Goal: Task Accomplishment & Management: Use online tool/utility

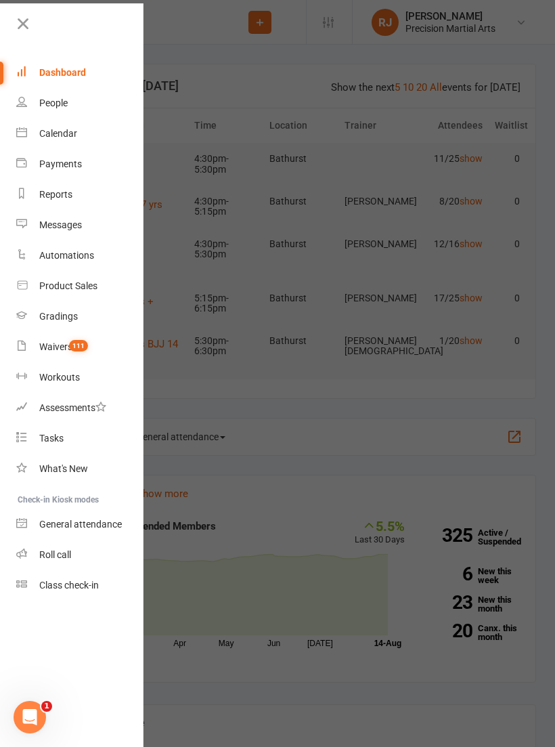
click at [71, 555] on div "Roll call" at bounding box center [55, 554] width 32 height 11
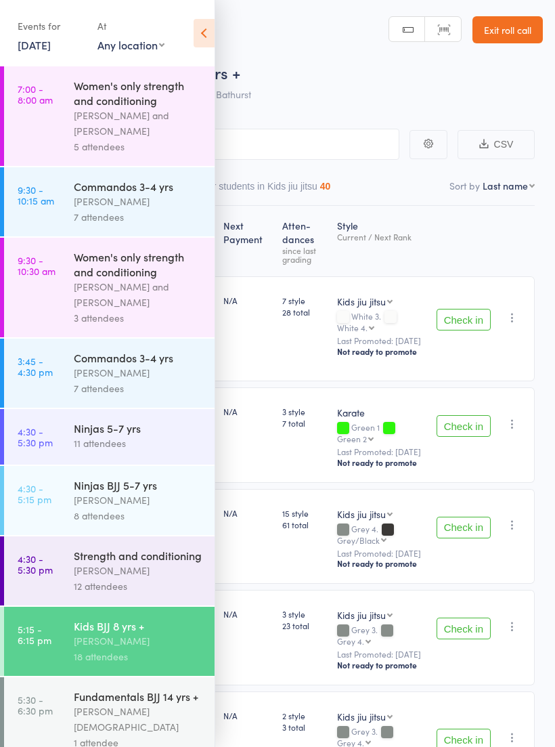
click at [211, 37] on icon at bounding box center [204, 33] width 21 height 28
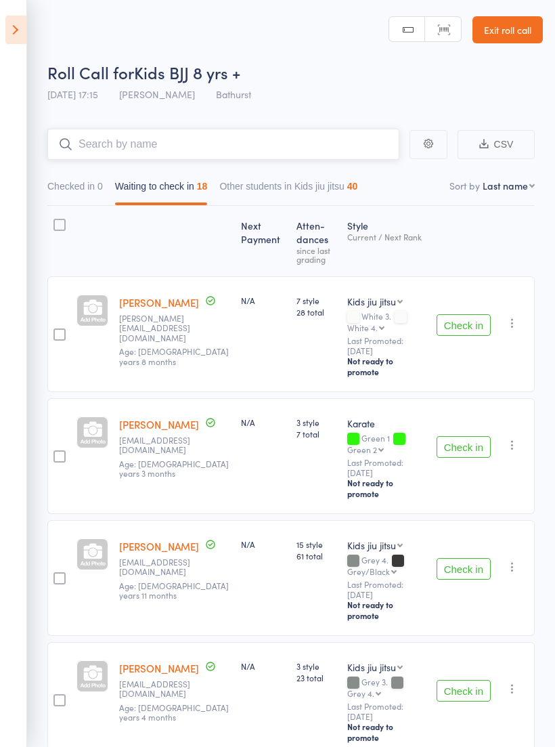
click at [327, 142] on input "search" at bounding box center [223, 144] width 352 height 31
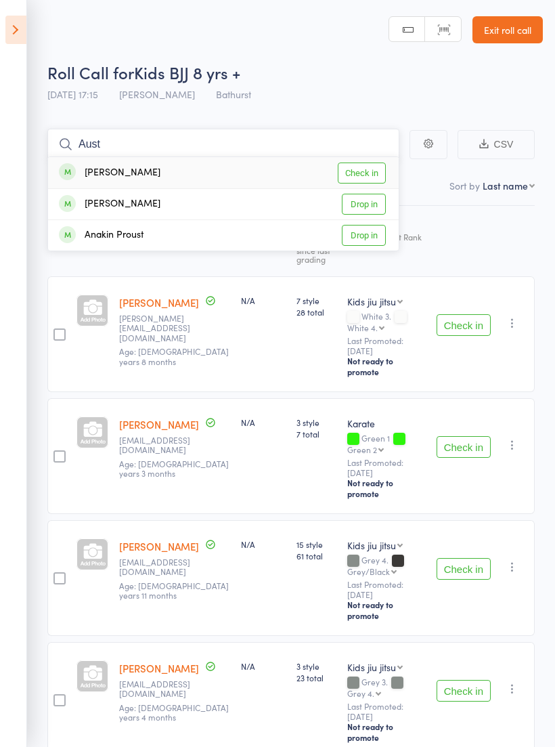
type input "Aust"
click at [379, 167] on link "Check in" at bounding box center [362, 173] width 48 height 21
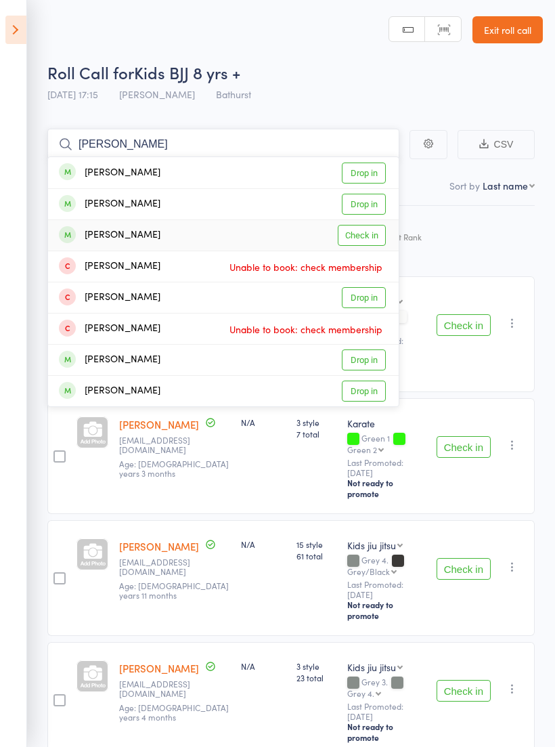
type input "Riley"
click at [371, 233] on link "Check in" at bounding box center [362, 235] width 48 height 21
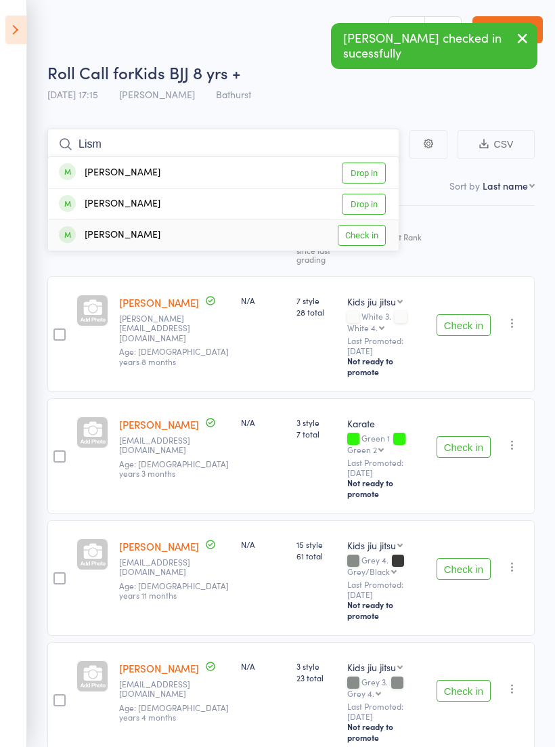
type input "Lism"
click at [379, 232] on link "Check in" at bounding box center [362, 235] width 48 height 21
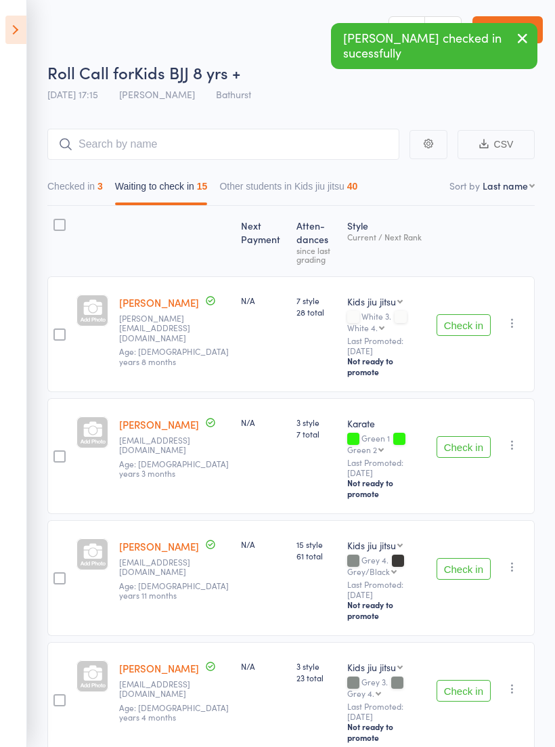
click at [458, 436] on button "Check in" at bounding box center [464, 447] width 54 height 22
click at [478, 436] on button "Check in" at bounding box center [464, 447] width 54 height 22
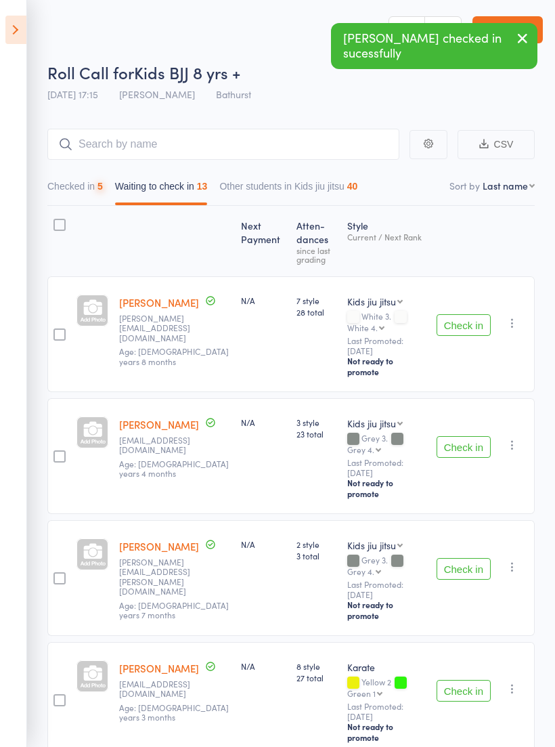
click at [476, 436] on button "Check in" at bounding box center [464, 447] width 54 height 22
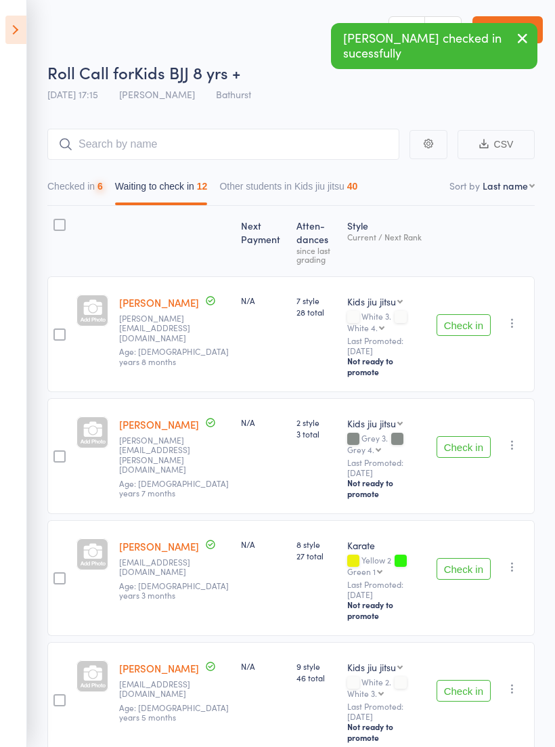
click at [460, 436] on button "Check in" at bounding box center [464, 447] width 54 height 22
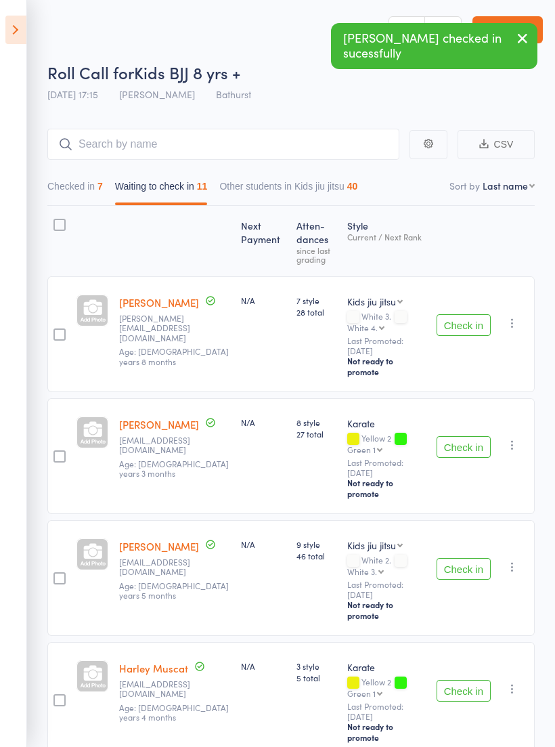
click at [465, 558] on button "Check in" at bounding box center [464, 569] width 54 height 22
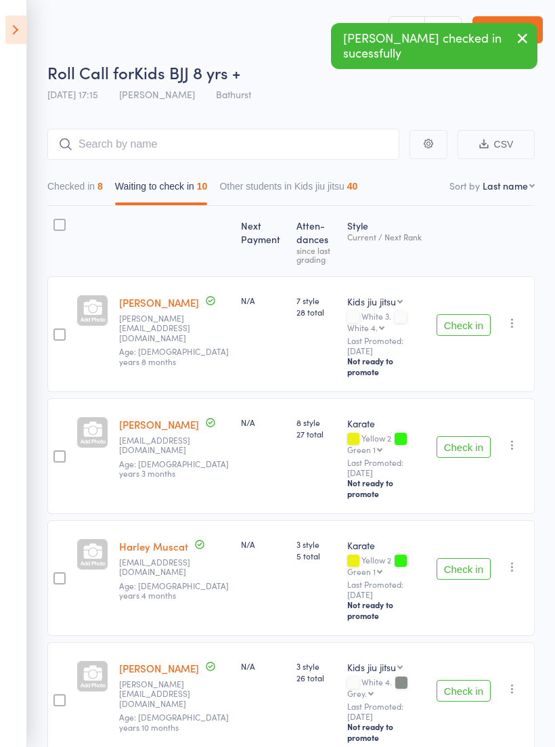
click at [473, 315] on button "Check in" at bounding box center [464, 325] width 54 height 22
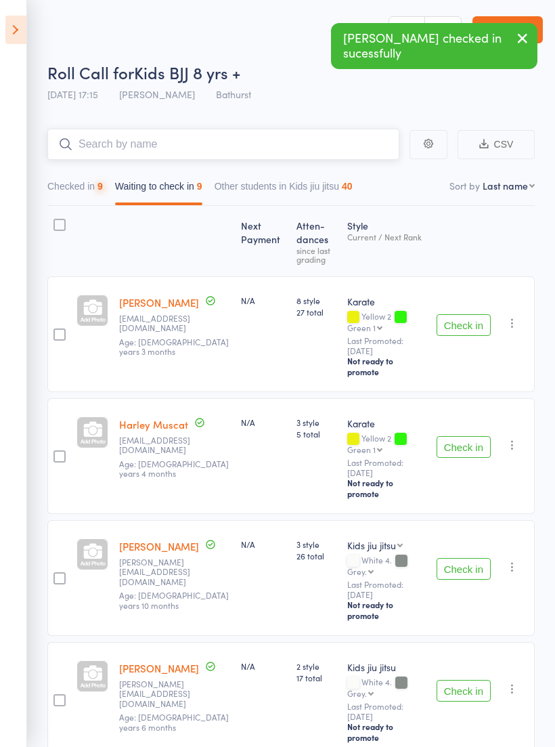
click at [331, 139] on input "search" at bounding box center [223, 144] width 352 height 31
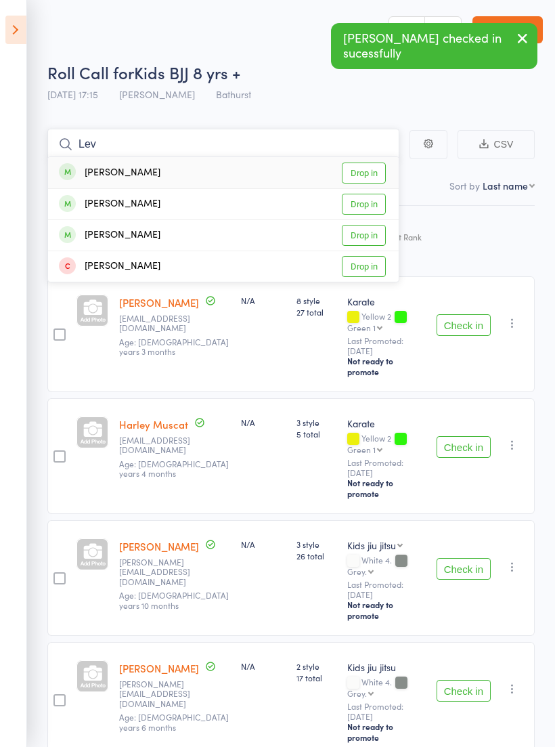
type input "Lev"
click at [377, 166] on link "Drop in" at bounding box center [364, 173] width 44 height 21
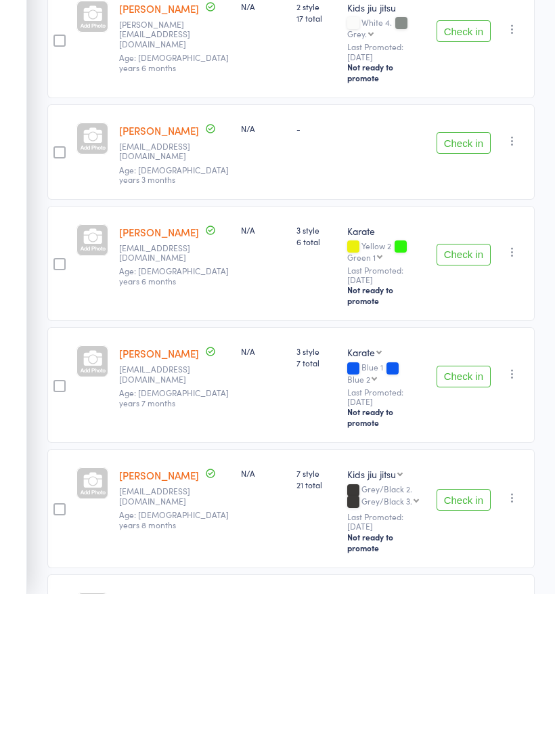
click at [473, 519] on button "Check in" at bounding box center [464, 530] width 54 height 22
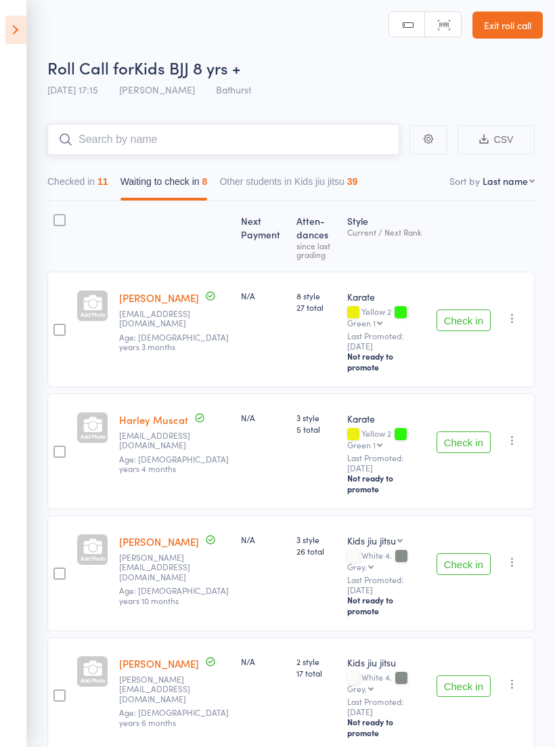
click at [275, 138] on input "search" at bounding box center [223, 139] width 352 height 31
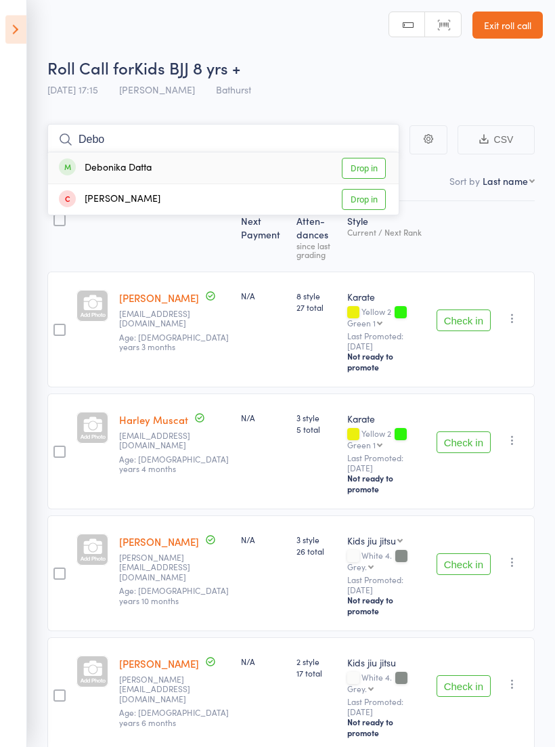
type input "Debo"
click at [377, 163] on link "Drop in" at bounding box center [364, 169] width 44 height 21
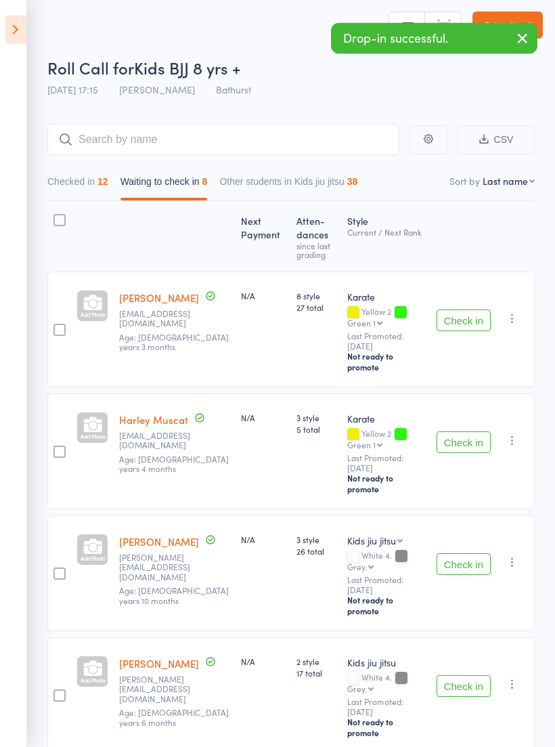
click at [466, 432] on button "Check in" at bounding box center [464, 443] width 54 height 22
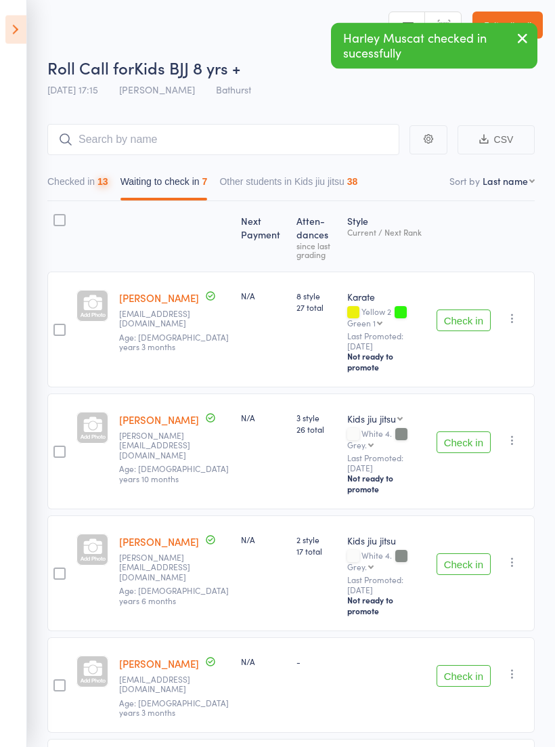
scroll to position [5, 0]
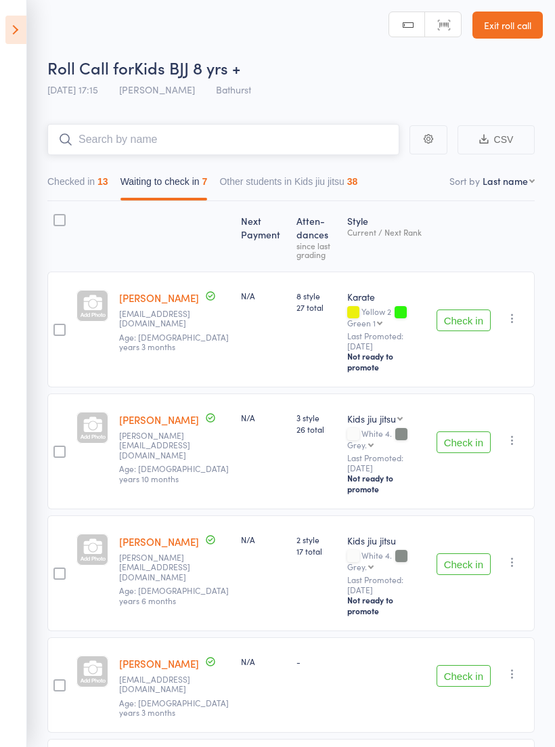
click at [238, 154] on input "search" at bounding box center [223, 139] width 352 height 31
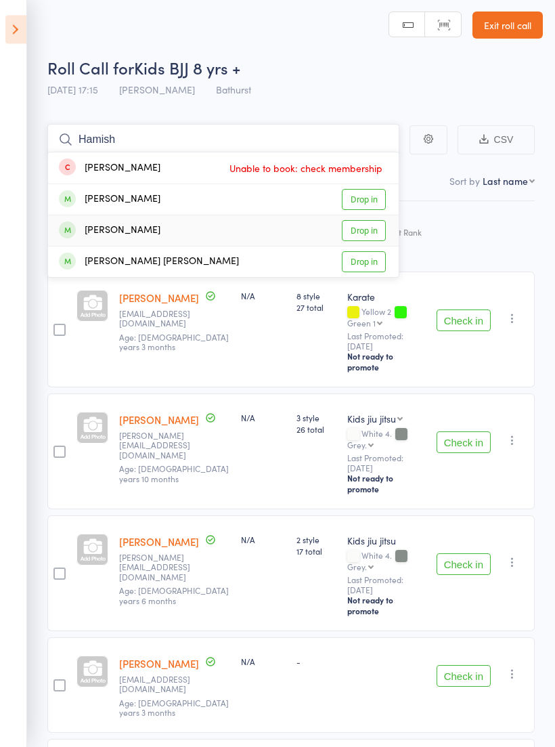
type input "Hamish"
click at [373, 229] on link "Drop in" at bounding box center [364, 231] width 44 height 21
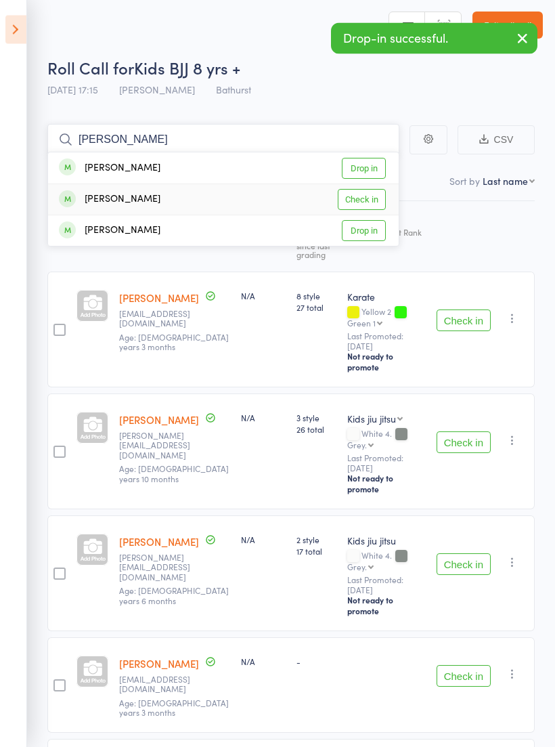
type input "Ray"
click at [370, 198] on link "Check in" at bounding box center [362, 200] width 48 height 21
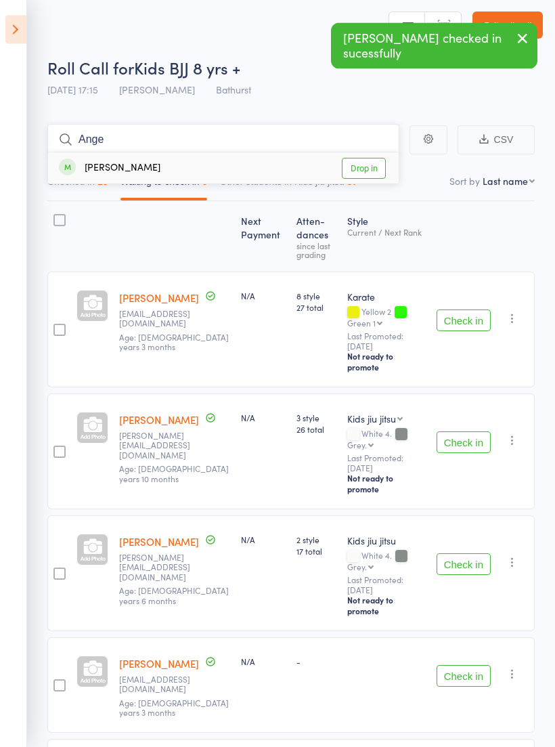
type input "Ange"
click at [371, 163] on link "Drop in" at bounding box center [364, 169] width 44 height 21
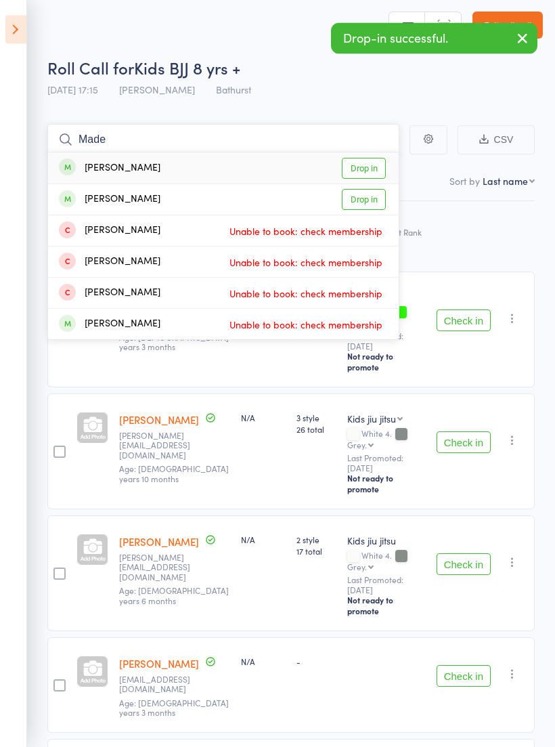
type input "Made"
click at [375, 198] on link "Drop in" at bounding box center [364, 200] width 44 height 21
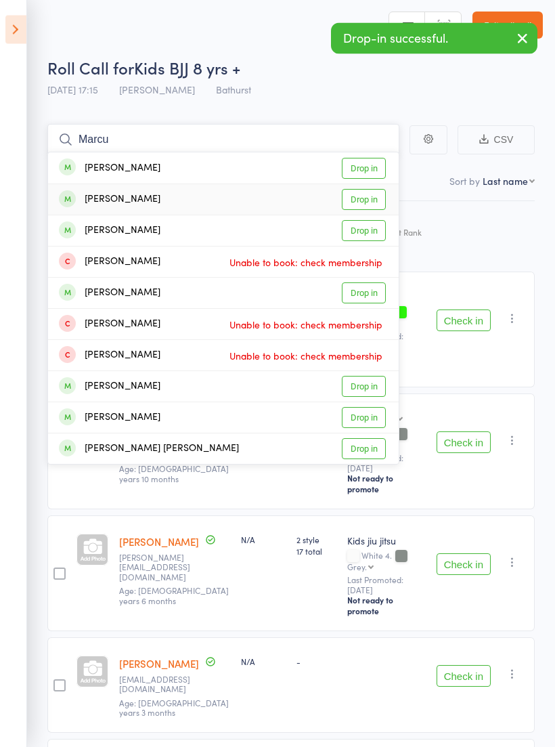
type input "Marcu"
click at [375, 199] on link "Drop in" at bounding box center [364, 200] width 44 height 21
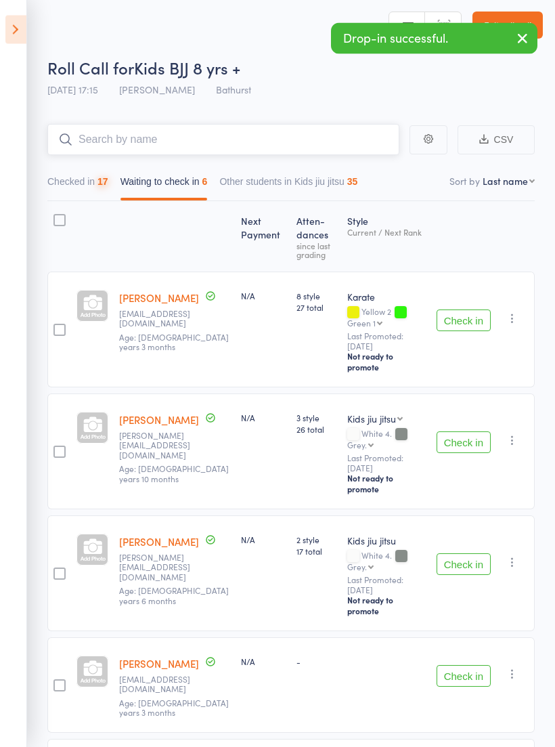
type input "G"
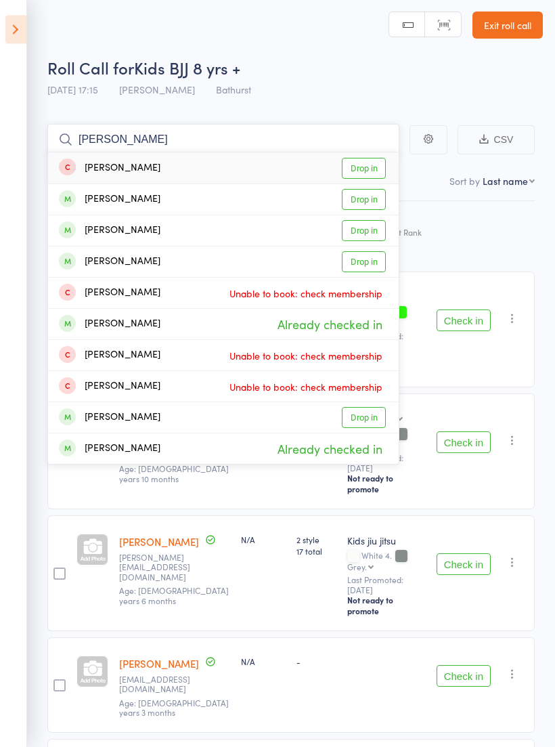
type input "Harr"
click at [374, 261] on link "Drop in" at bounding box center [364, 262] width 44 height 21
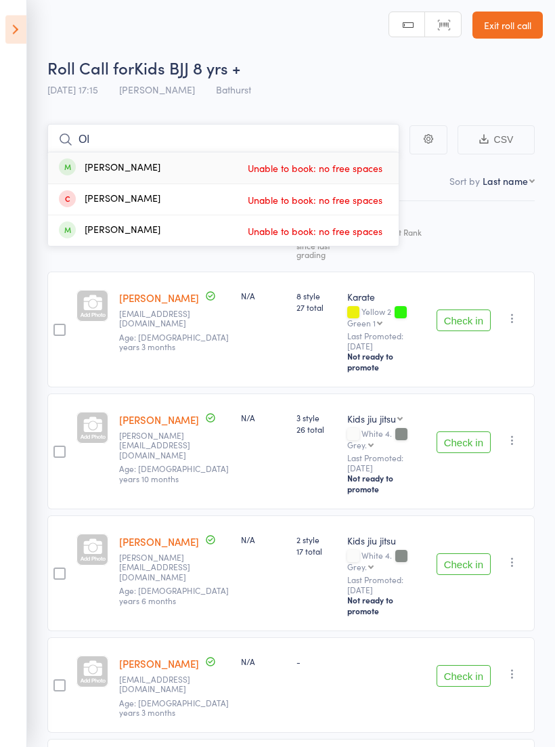
type input "O"
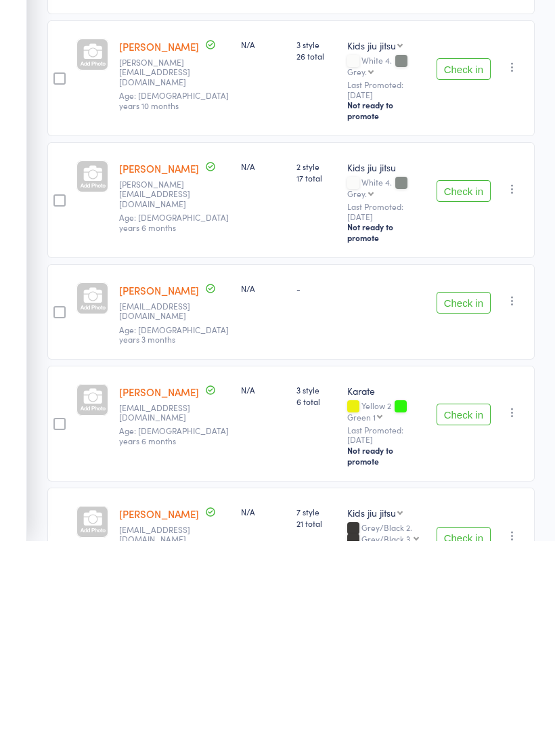
click at [521, 499] on button "button" at bounding box center [513, 507] width 16 height 16
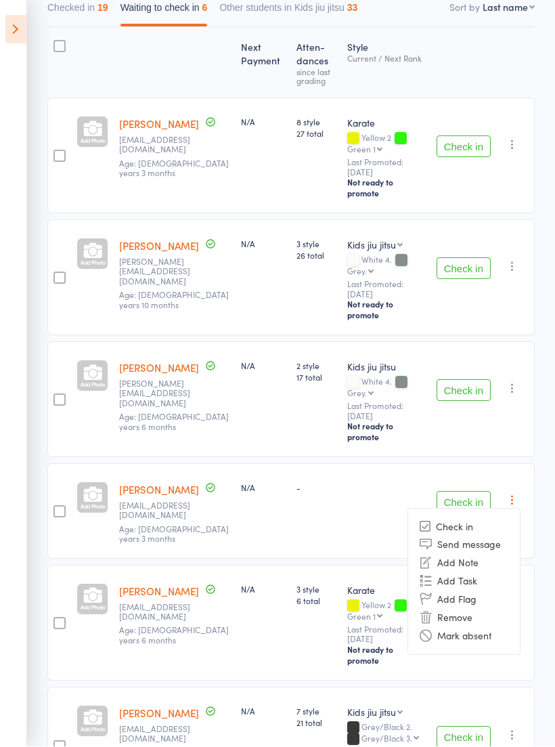
click at [463, 609] on li "Remove" at bounding box center [464, 618] width 112 height 18
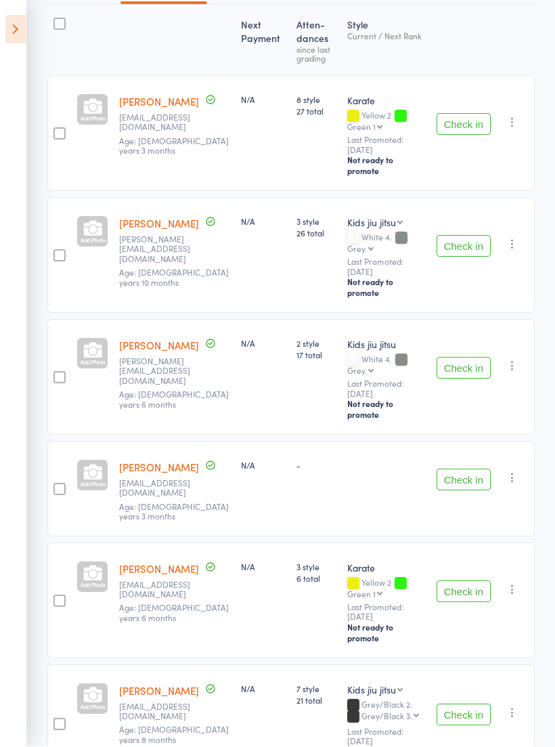
scroll to position [104, 0]
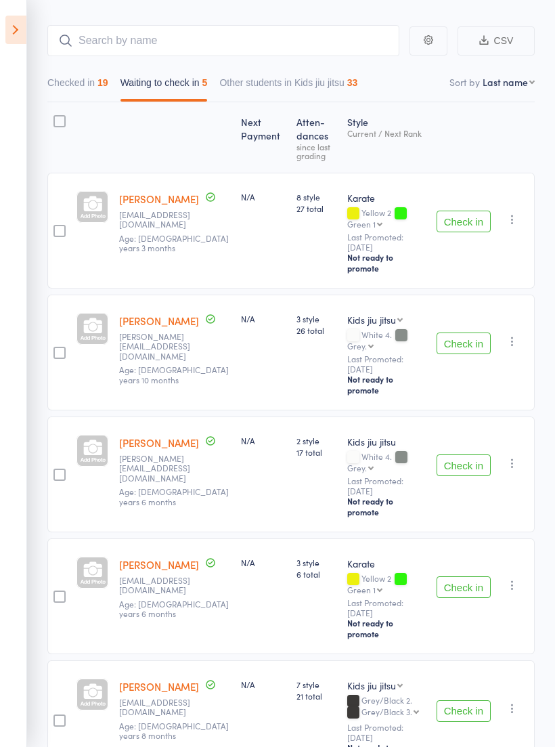
click at [473, 576] on button "Check in" at bounding box center [464, 587] width 54 height 22
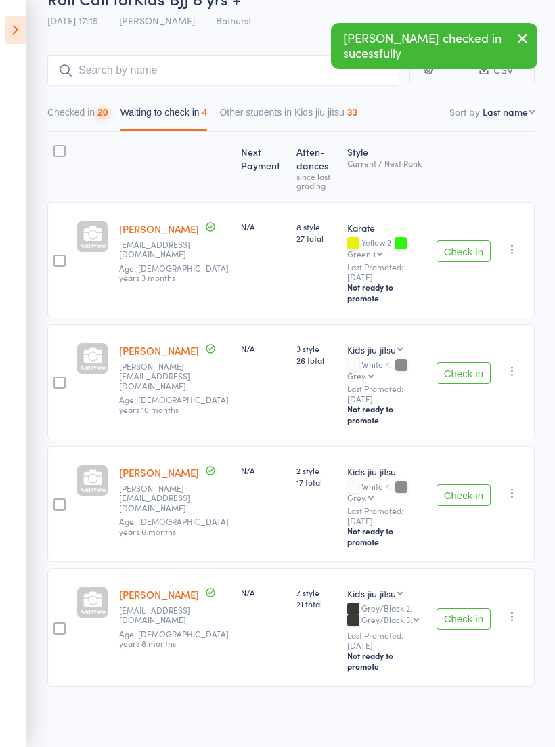
scroll to position [9, 0]
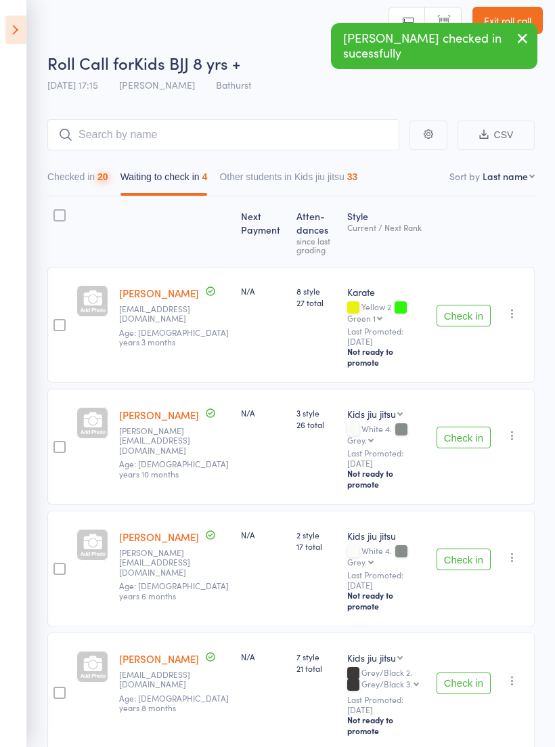
click at [520, 674] on icon "button" at bounding box center [513, 681] width 14 height 14
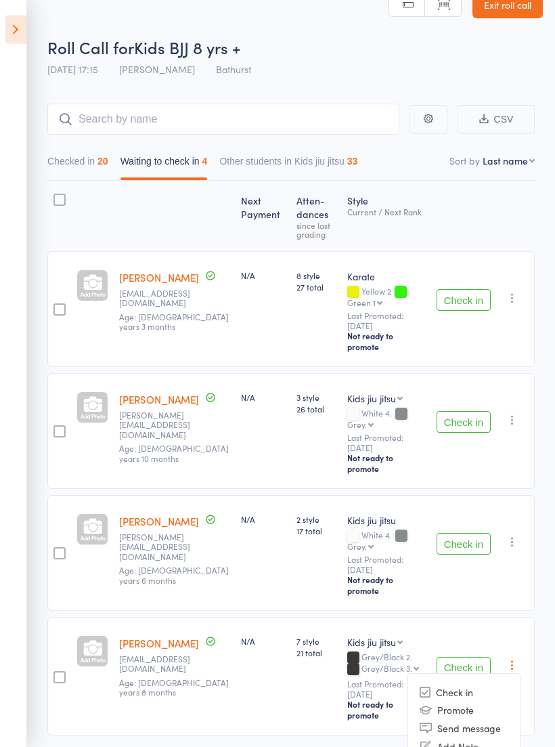
scroll to position [24, 0]
click at [319, 698] on div "Next Payment Atten­dances since last grading Style Current / Next Rank Annabel …" at bounding box center [291, 489] width 488 height 615
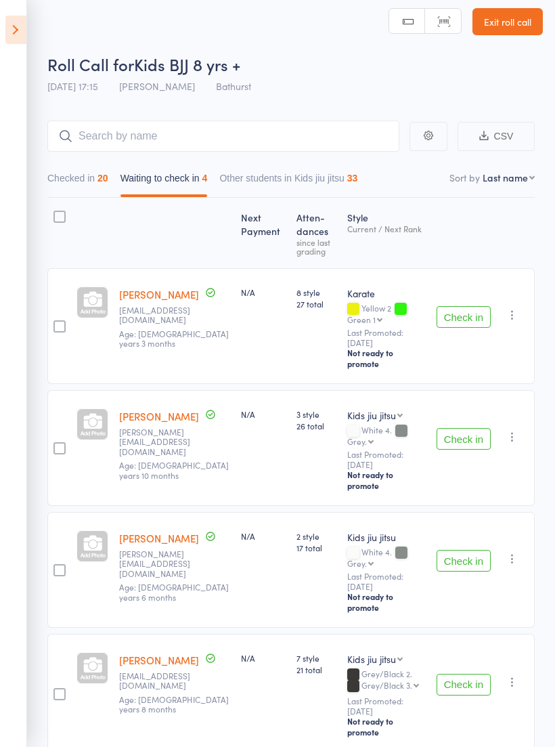
scroll to position [9, 0]
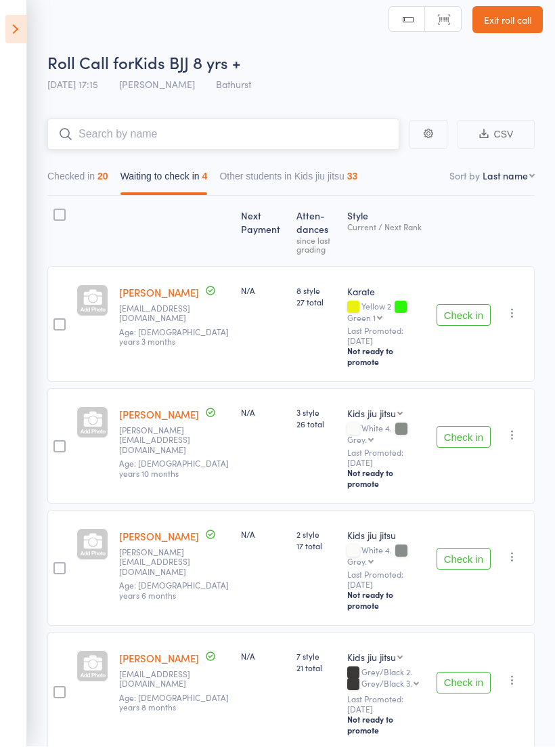
click at [316, 131] on input "search" at bounding box center [223, 134] width 352 height 31
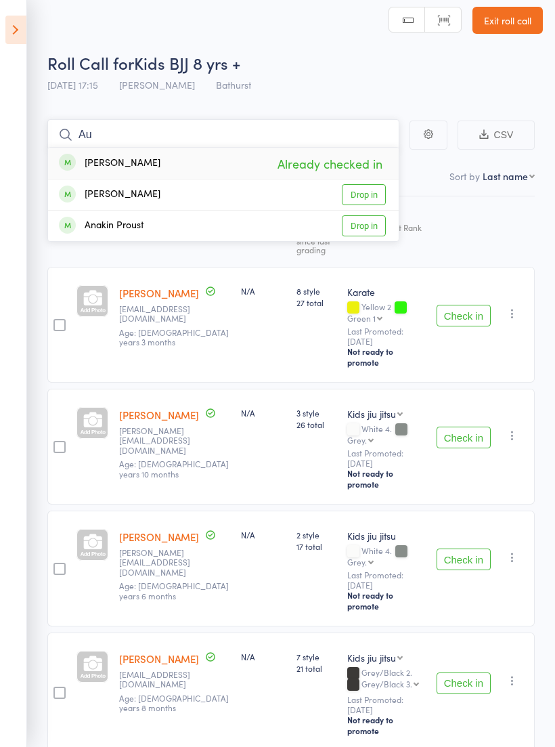
type input "A"
type input "Oliv"
click at [381, 192] on link "Drop in" at bounding box center [364, 194] width 44 height 21
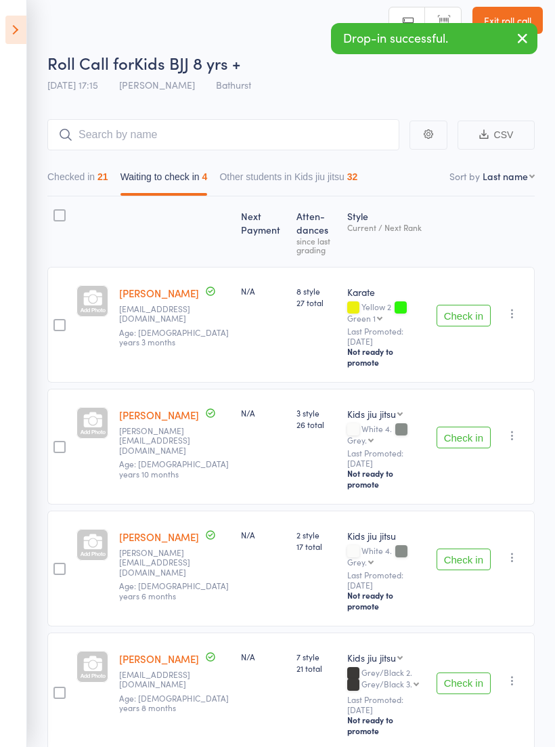
click at [458, 294] on div "Check in Check in Promote Send message Add Note Add Task Add Flag Remove Mark a…" at bounding box center [483, 325] width 104 height 116
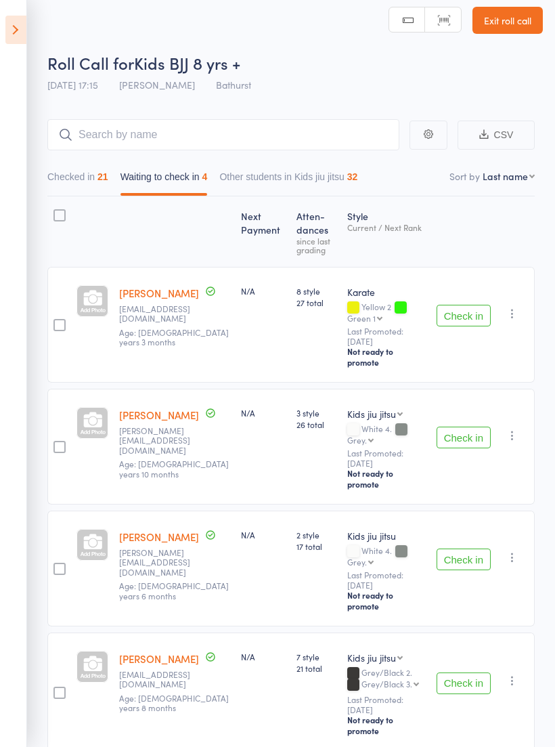
click at [468, 313] on button "Check in" at bounding box center [464, 316] width 54 height 22
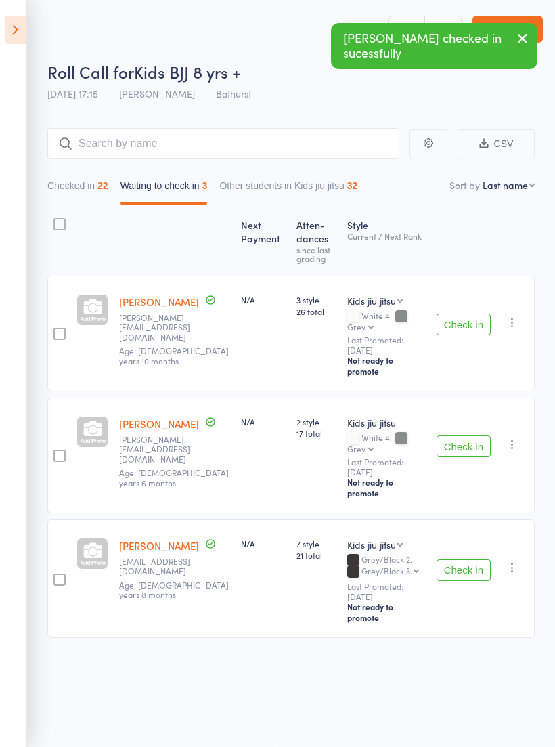
click at [518, 316] on icon "button" at bounding box center [513, 323] width 14 height 14
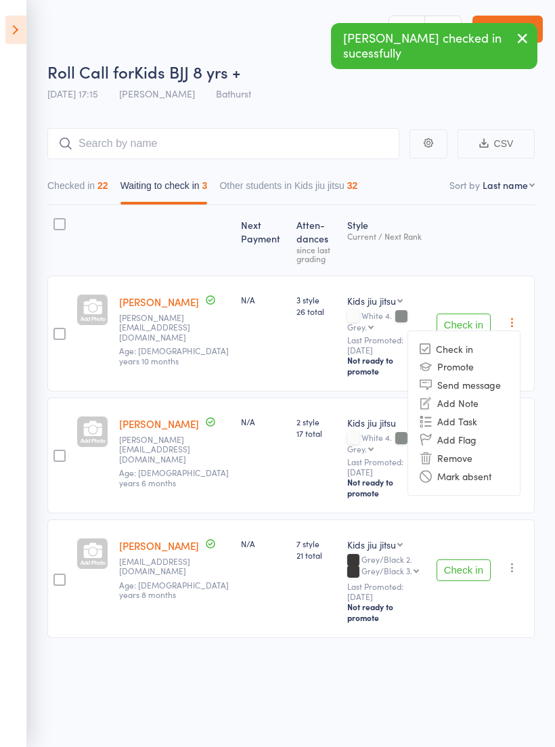
click at [468, 449] on li "Remove" at bounding box center [464, 458] width 112 height 18
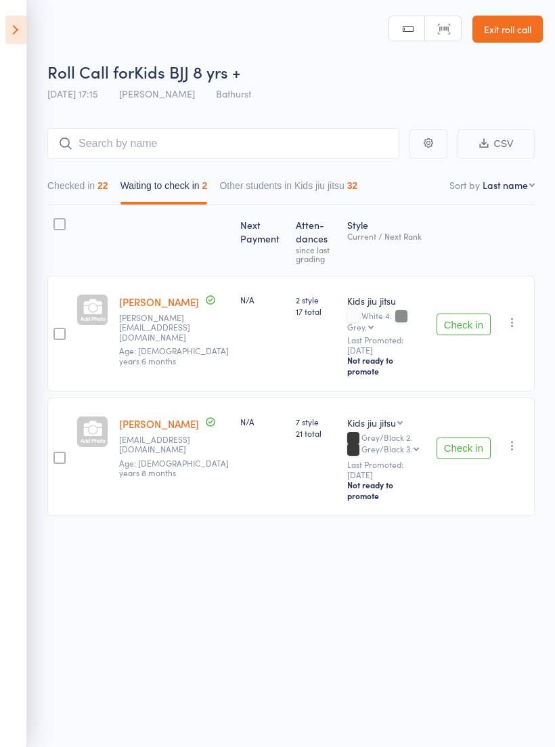
click at [516, 316] on icon "button" at bounding box center [513, 323] width 14 height 14
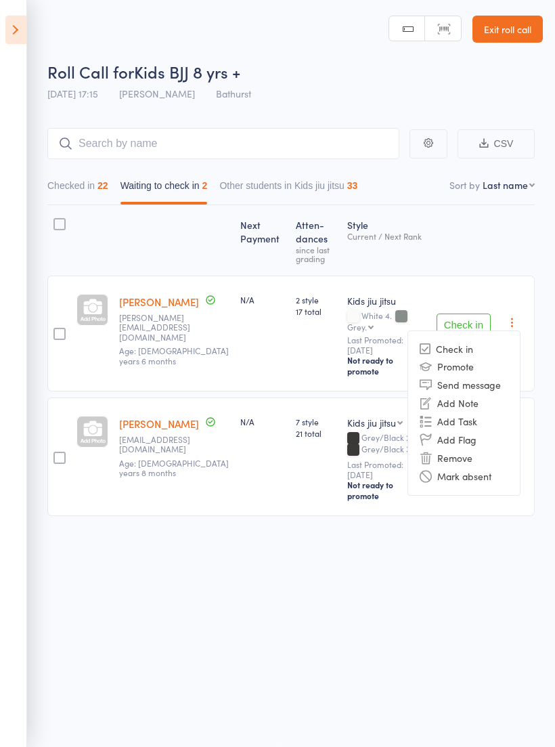
click at [465, 449] on li "Remove" at bounding box center [464, 458] width 112 height 18
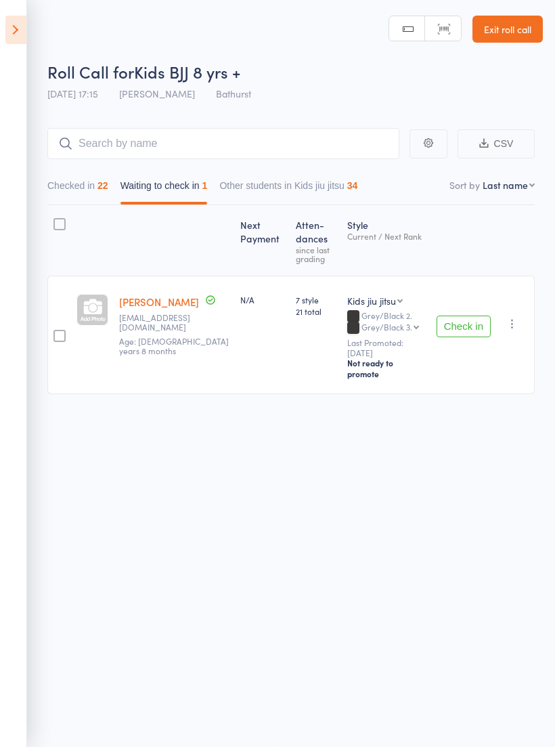
click at [516, 317] on icon "button" at bounding box center [513, 324] width 14 height 14
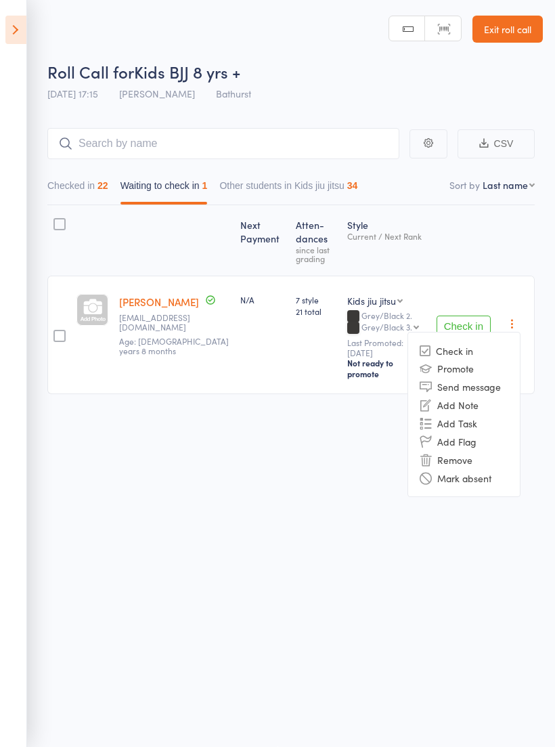
click at [469, 450] on li "Remove" at bounding box center [464, 459] width 112 height 18
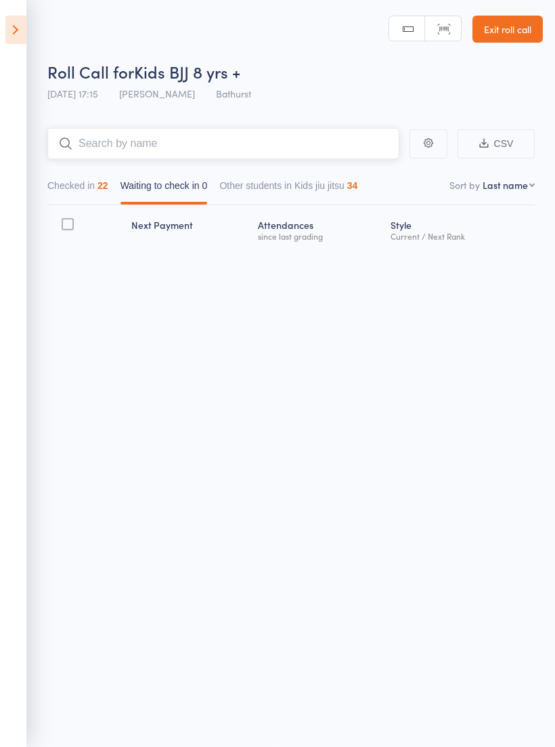
click at [279, 140] on input "search" at bounding box center [223, 143] width 352 height 31
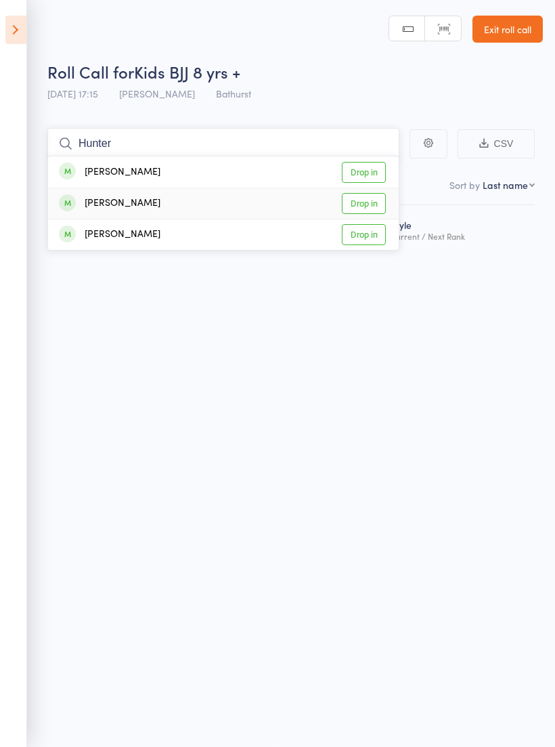
type input "Hunter"
click at [378, 197] on link "Drop in" at bounding box center [364, 203] width 44 height 21
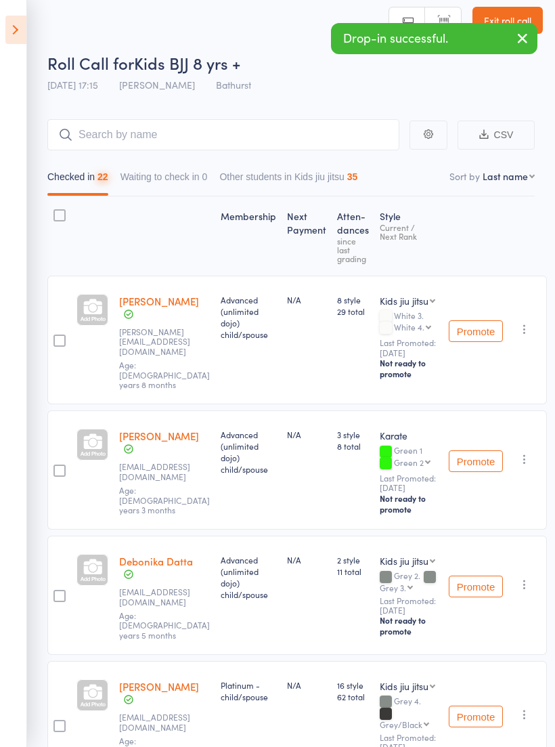
click at [21, 8] on aside "Events for 14 Aug, 2025 14 Aug, 2025 August 2025 Sun Mon Tue Wed Thu Fri Sat 31…" at bounding box center [13, 373] width 27 height 747
click at [18, 16] on icon at bounding box center [15, 30] width 21 height 28
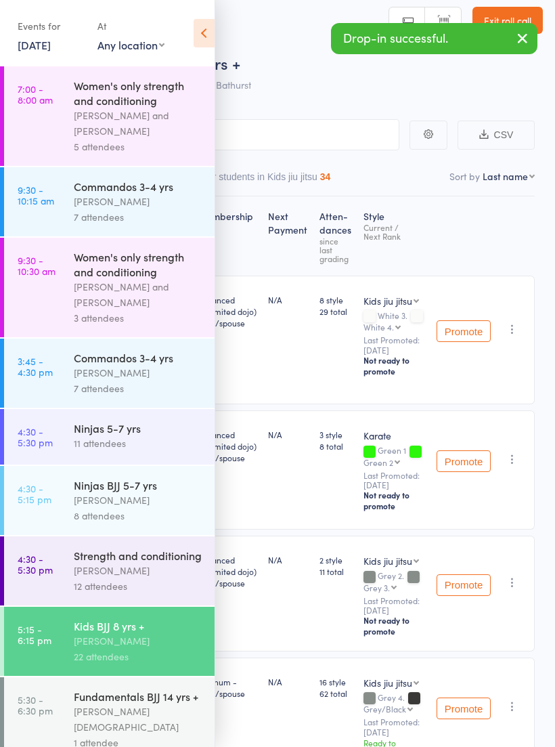
click at [135, 700] on div "Fundamentals BJJ 14 yrs + Jason Gay 1 attendee" at bounding box center [144, 719] width 141 height 85
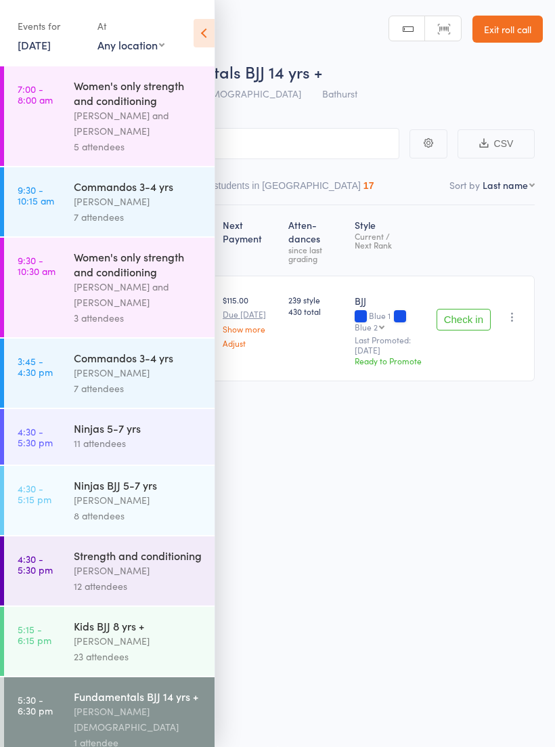
click at [149, 704] on div "Fundamentals BJJ 14 yrs +" at bounding box center [138, 696] width 129 height 15
click at [209, 43] on icon at bounding box center [204, 33] width 21 height 28
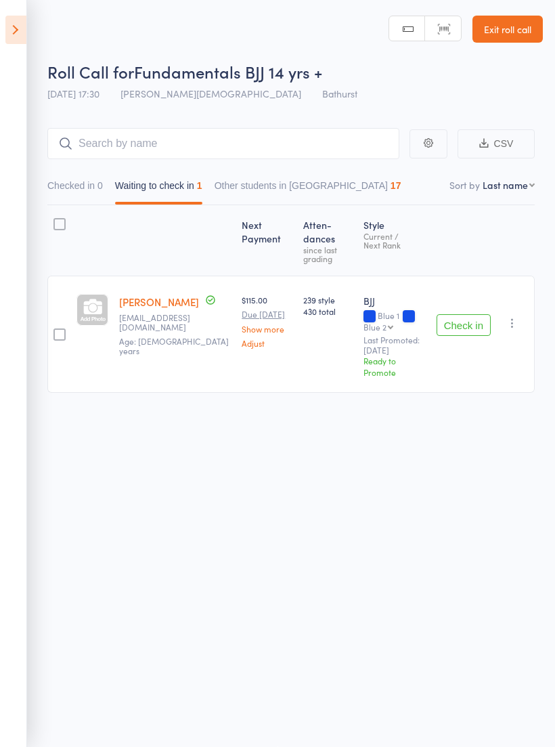
click at [466, 314] on button "Check in" at bounding box center [464, 325] width 54 height 22
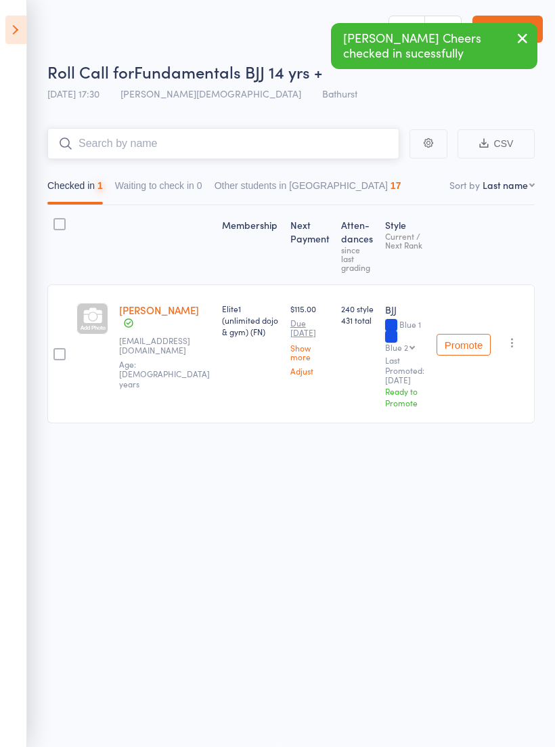
click at [317, 128] on input "search" at bounding box center [223, 143] width 352 height 31
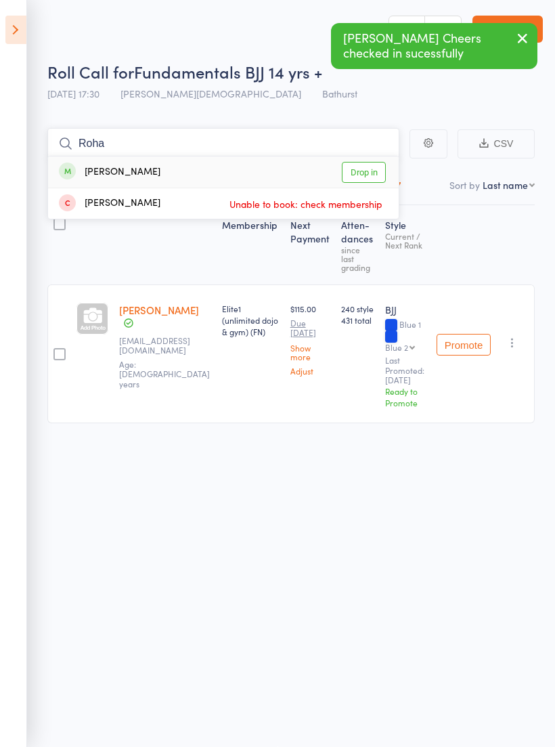
type input "Roha"
click at [364, 163] on link "Drop in" at bounding box center [364, 172] width 44 height 21
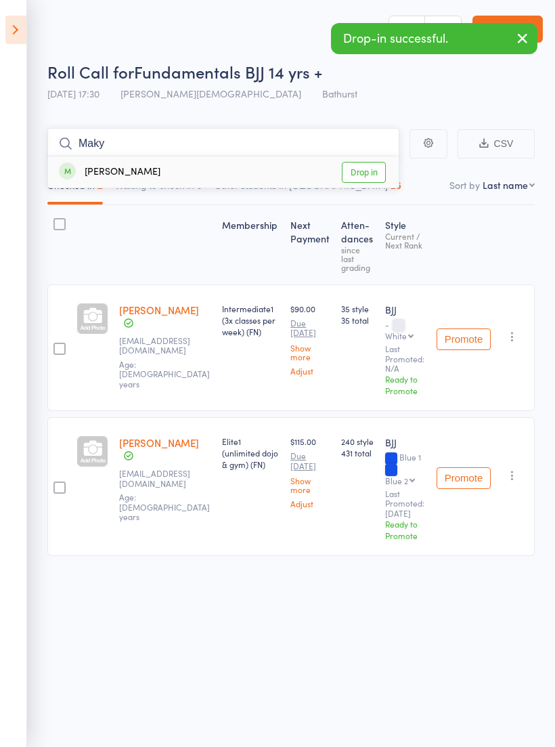
type input "Maky"
click at [371, 163] on link "Drop in" at bounding box center [364, 172] width 44 height 21
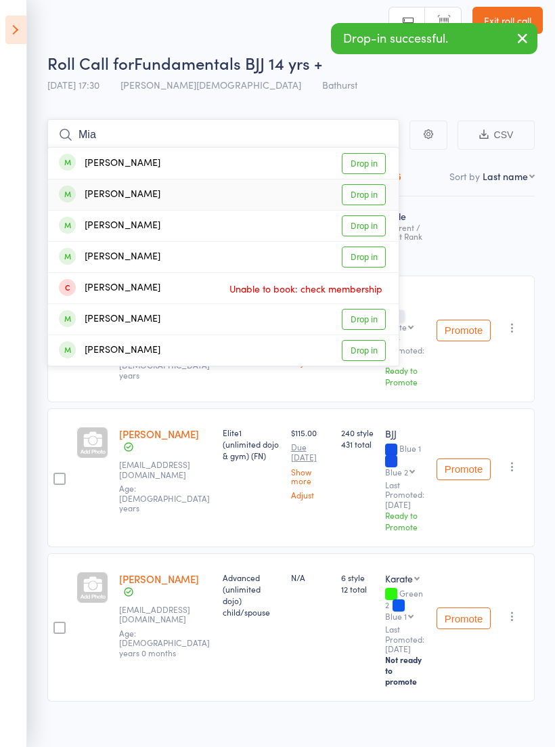
type input "Mia"
click at [371, 196] on link "Drop in" at bounding box center [364, 194] width 44 height 21
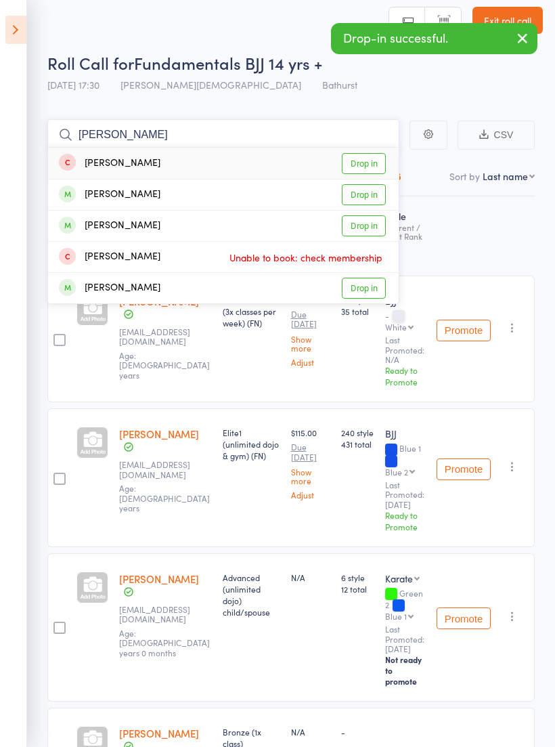
type input "Eric"
click at [375, 190] on link "Drop in" at bounding box center [364, 194] width 44 height 21
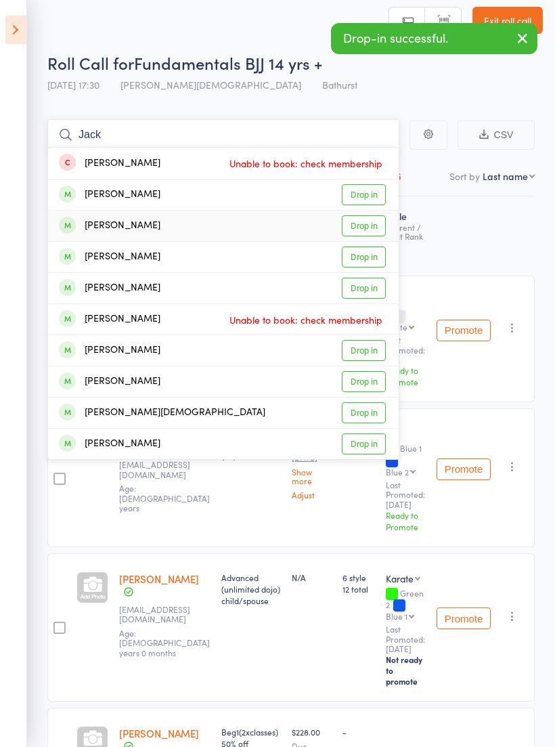
type input "Jack"
click at [367, 224] on link "Drop in" at bounding box center [364, 225] width 44 height 21
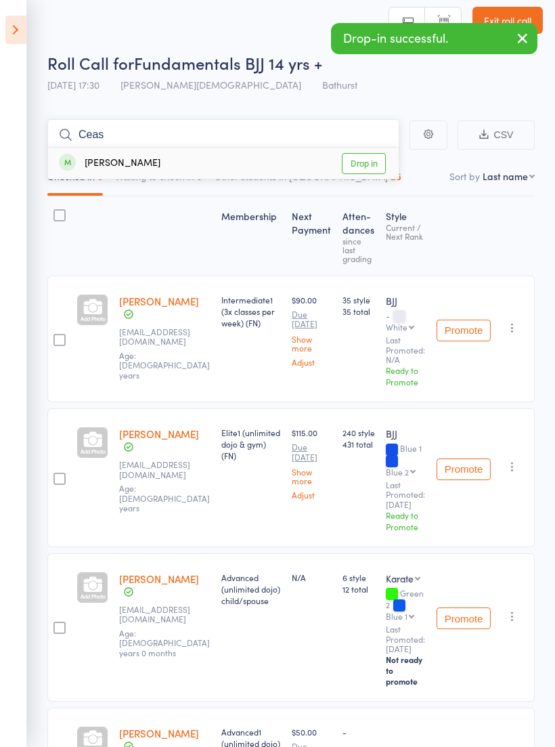
type input "Ceas"
click at [377, 167] on link "Drop in" at bounding box center [364, 163] width 44 height 21
click at [522, 37] on icon "button" at bounding box center [523, 38] width 16 height 17
